Goal: Task Accomplishment & Management: Use online tool/utility

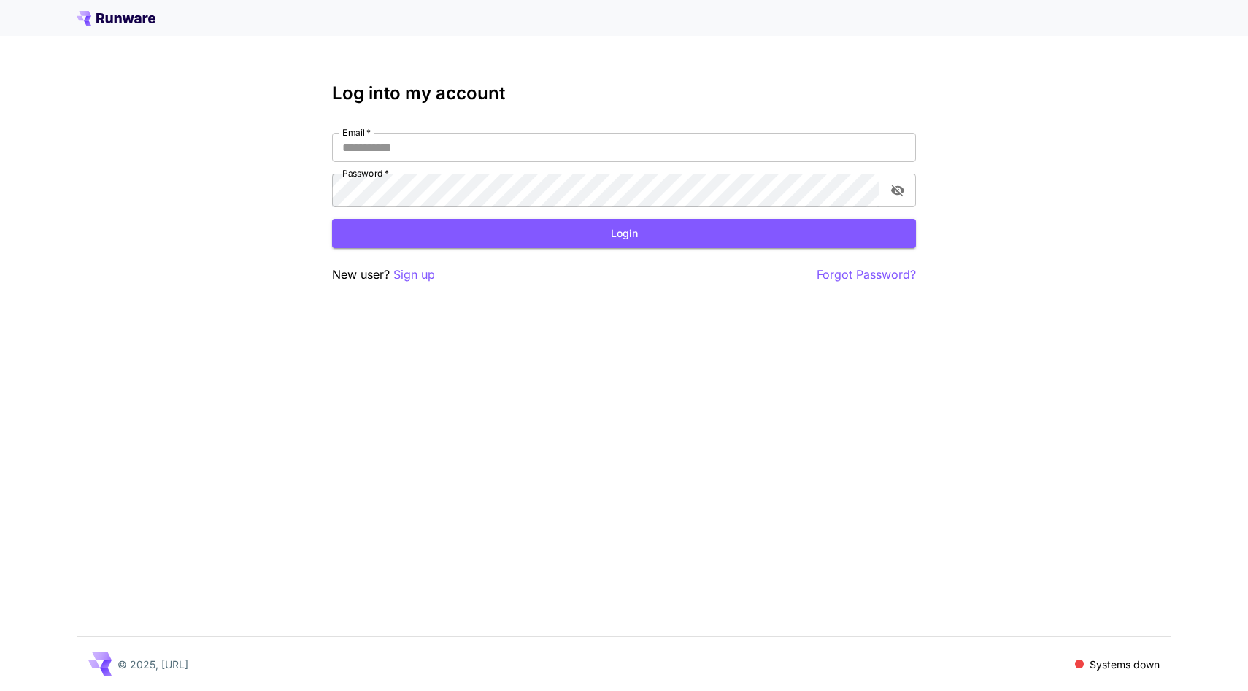
click at [746, 162] on input "Email   *" at bounding box center [624, 147] width 584 height 29
type input "**********"
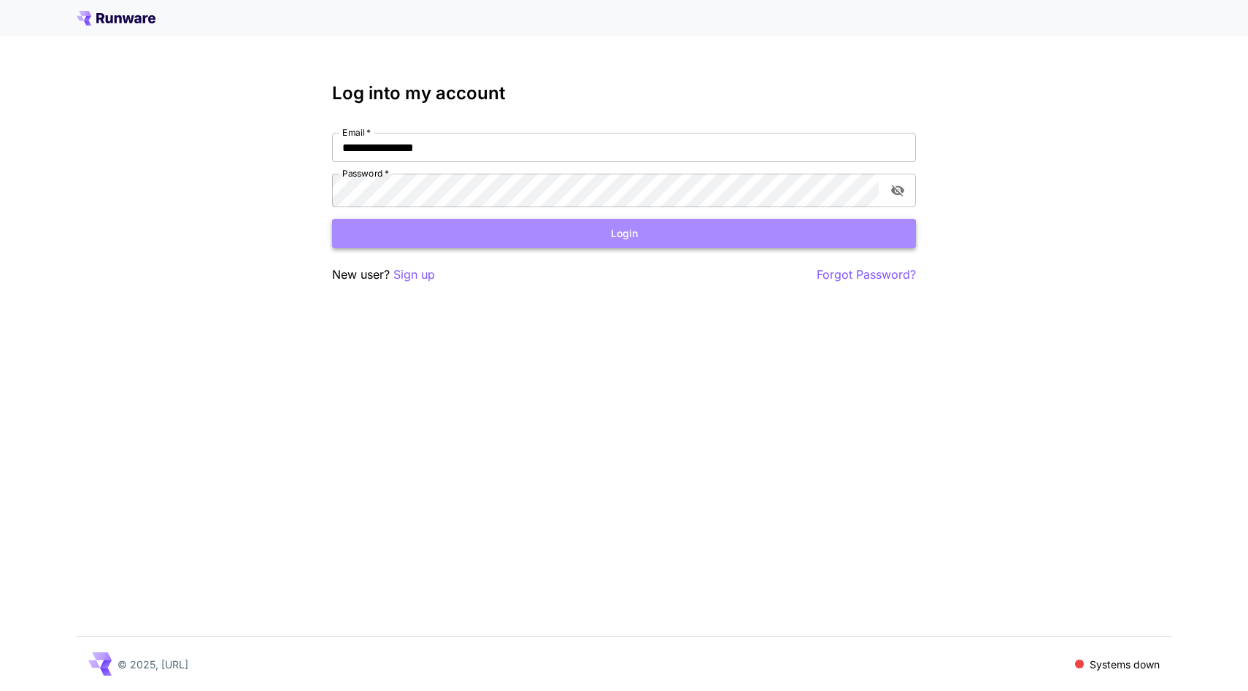
click at [507, 249] on button "Login" at bounding box center [624, 234] width 584 height 30
